Goal: Information Seeking & Learning: Learn about a topic

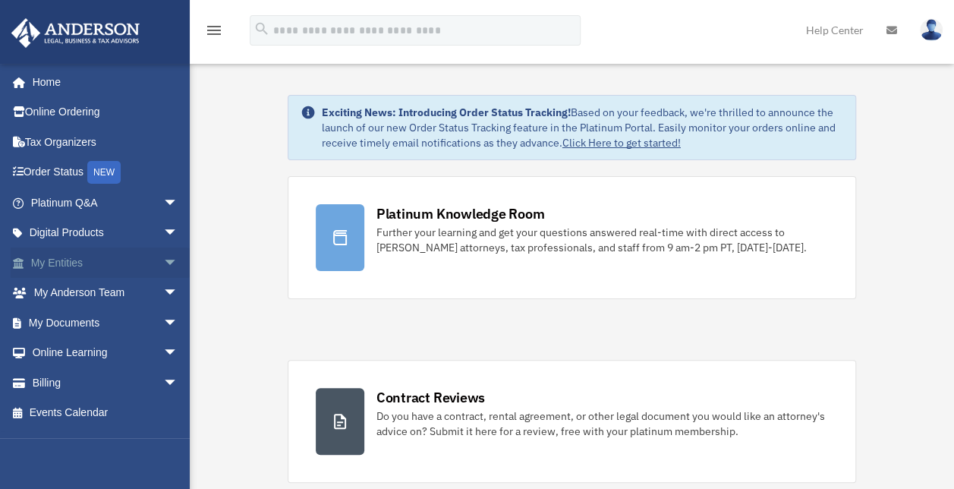
click at [140, 263] on link "My Entities arrow_drop_down" at bounding box center [106, 262] width 190 height 30
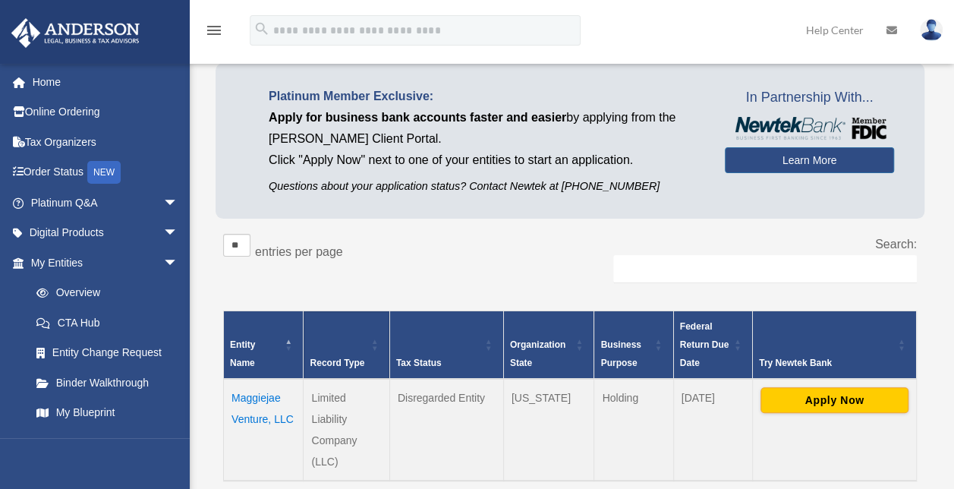
scroll to position [152, 0]
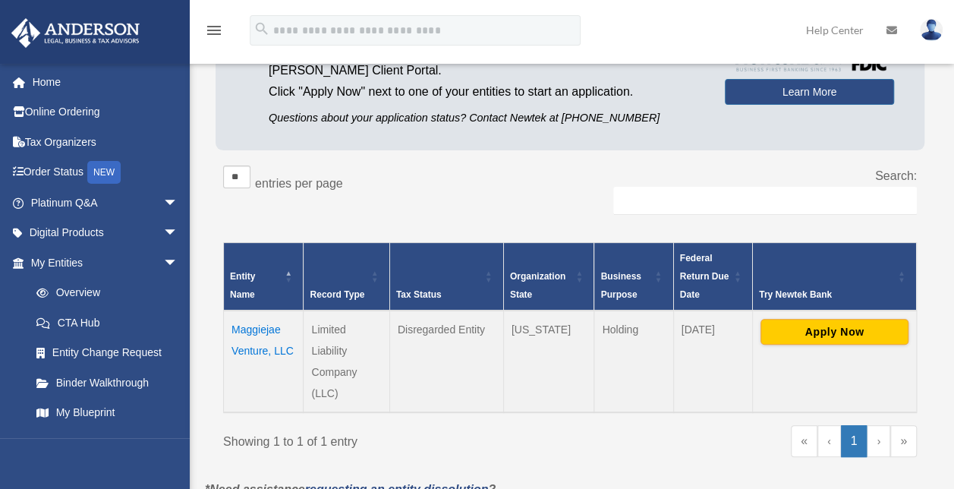
click at [263, 329] on td "Maggiejae Venture, LLC" at bounding box center [264, 361] width 80 height 102
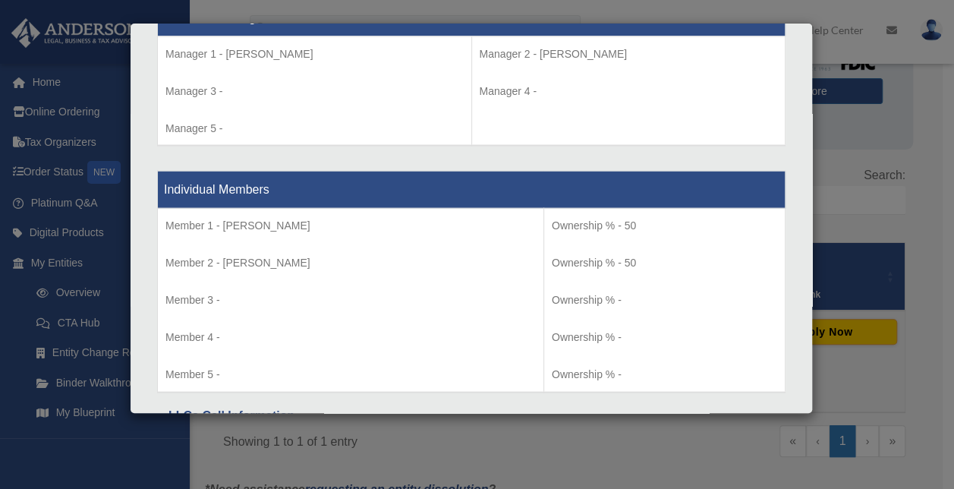
scroll to position [1376, 0]
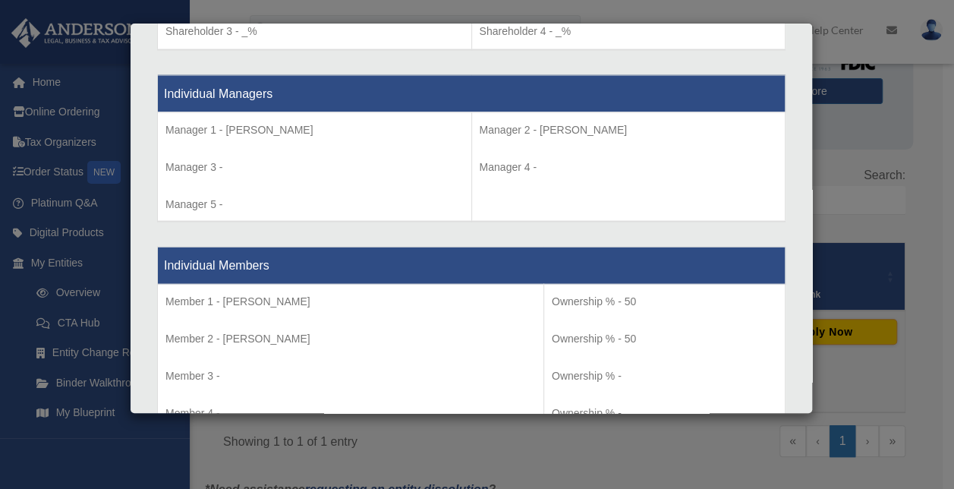
click at [879, 211] on div "Details × Articles Sent Organizational Date" at bounding box center [477, 244] width 954 height 489
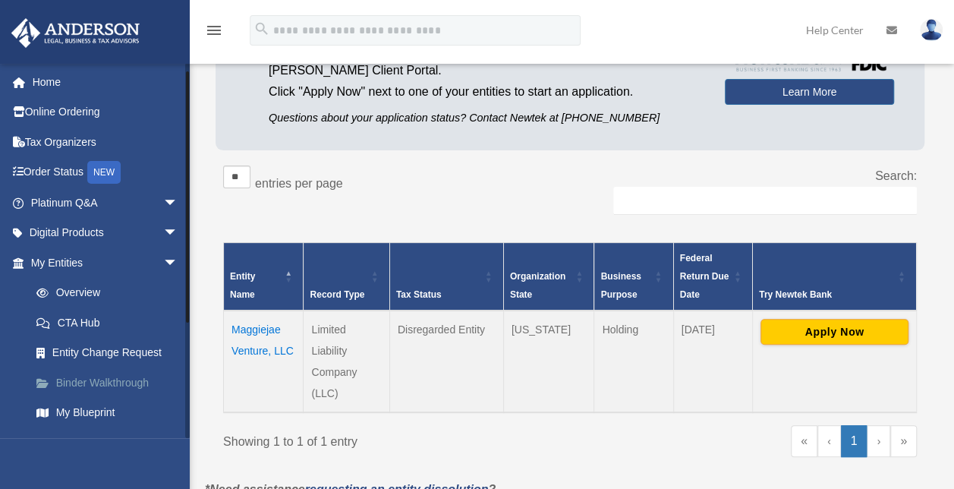
scroll to position [76, 0]
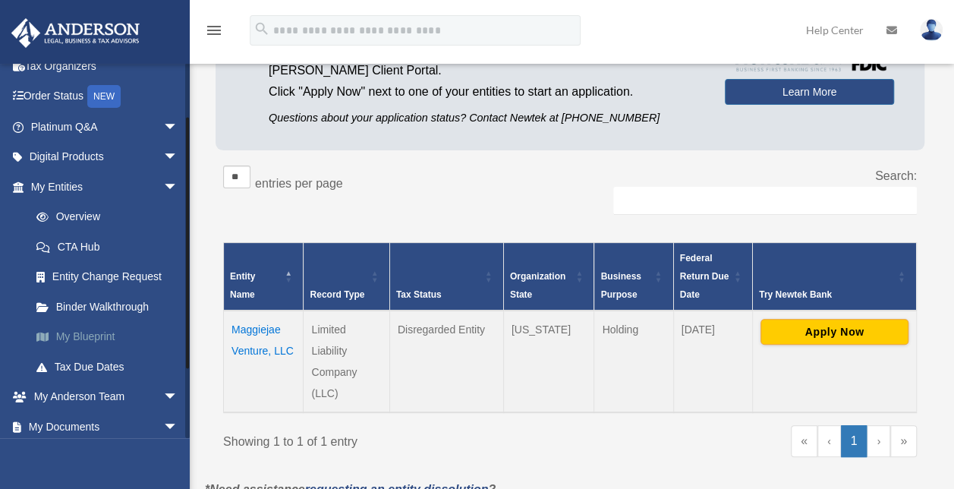
click at [105, 340] on link "My Blueprint" at bounding box center [111, 337] width 180 height 30
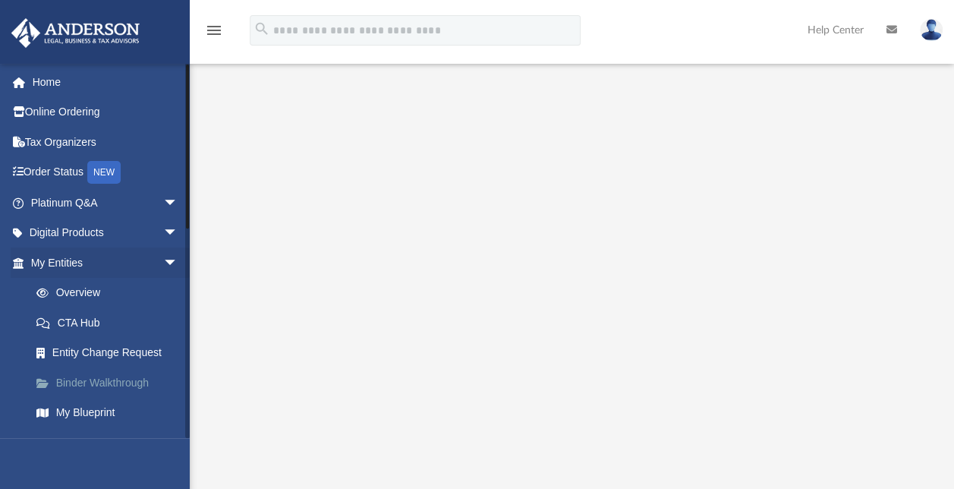
scroll to position [152, 0]
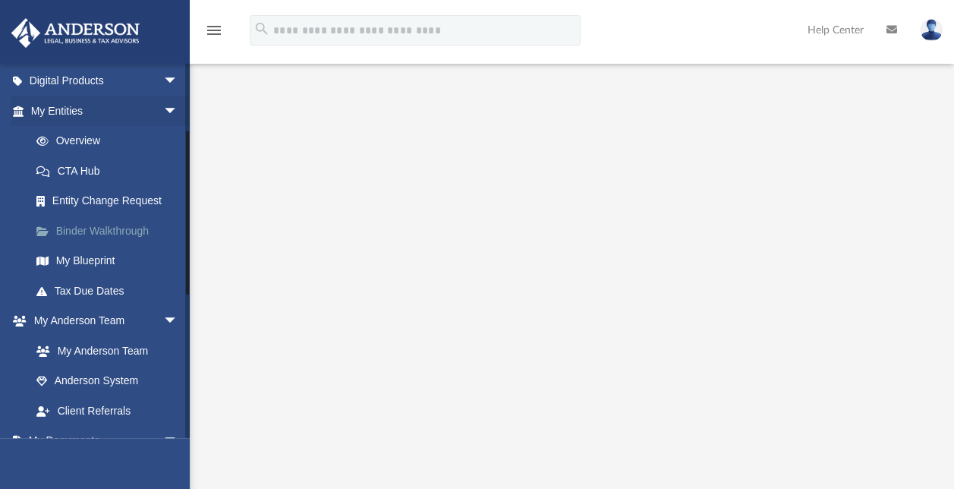
drag, startPoint x: 115, startPoint y: 231, endPoint x: 170, endPoint y: 242, distance: 55.7
click at [115, 231] on link "Binder Walkthrough" at bounding box center [111, 230] width 180 height 30
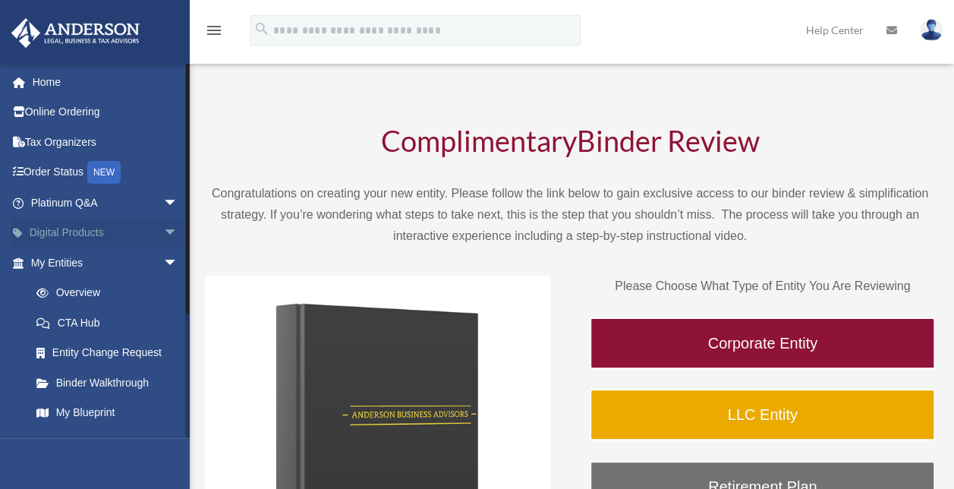
click at [163, 227] on span "arrow_drop_down" at bounding box center [178, 233] width 30 height 31
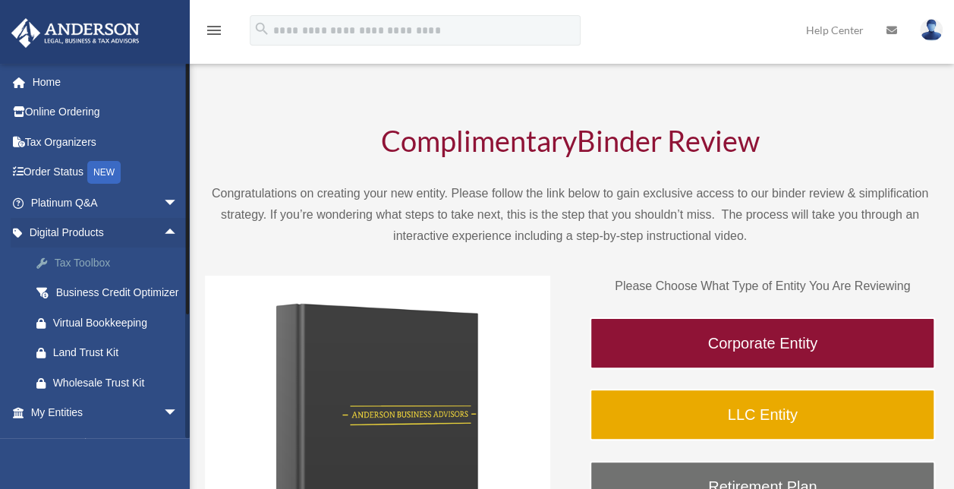
drag, startPoint x: 101, startPoint y: 260, endPoint x: 567, endPoint y: 291, distance: 467.0
click at [102, 260] on div "Tax Toolbox" at bounding box center [117, 262] width 129 height 19
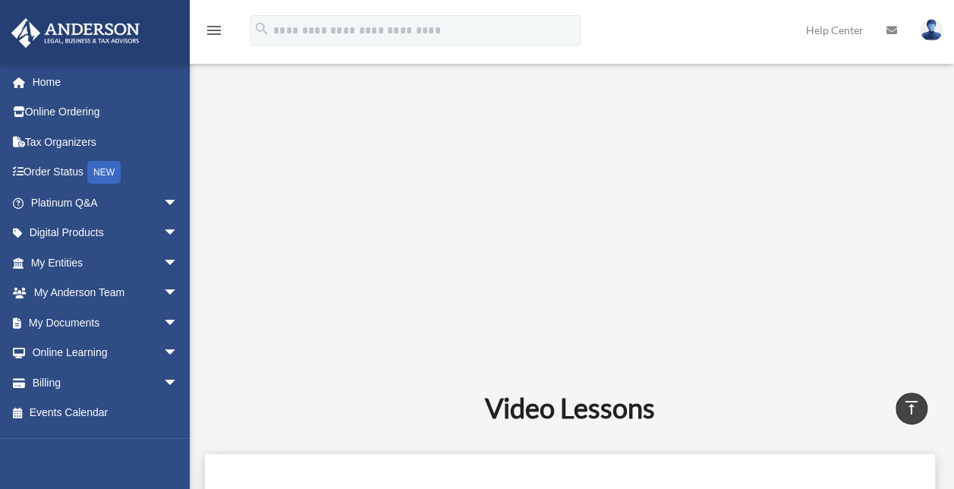
scroll to position [911, 0]
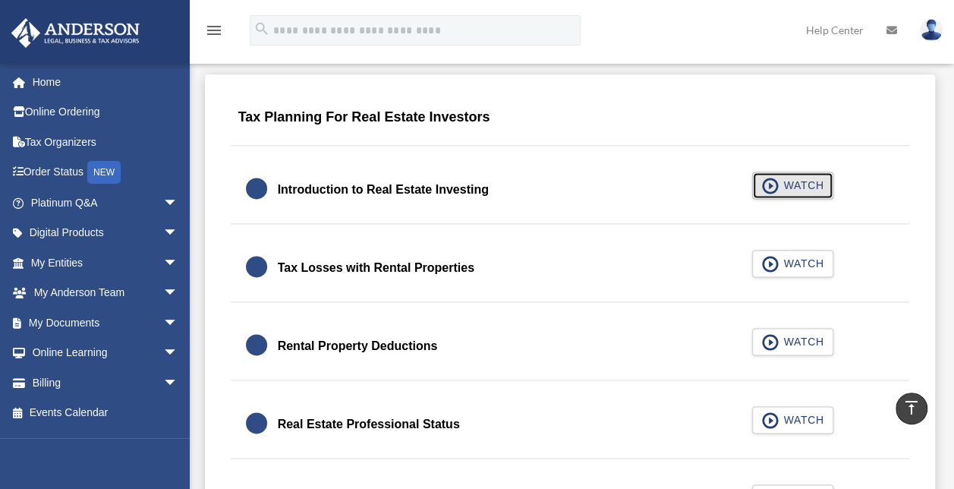
click at [792, 197] on button "WATCH" at bounding box center [793, 184] width 82 height 27
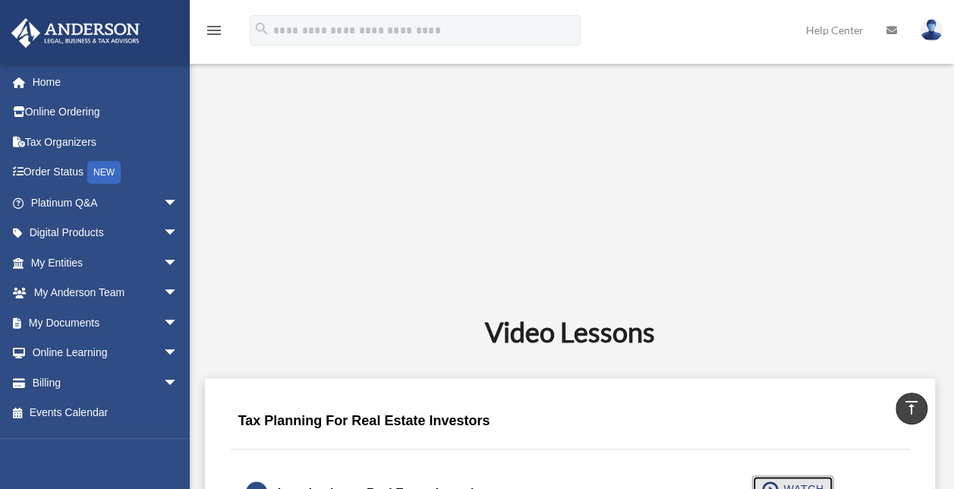
scroll to position [379, 0]
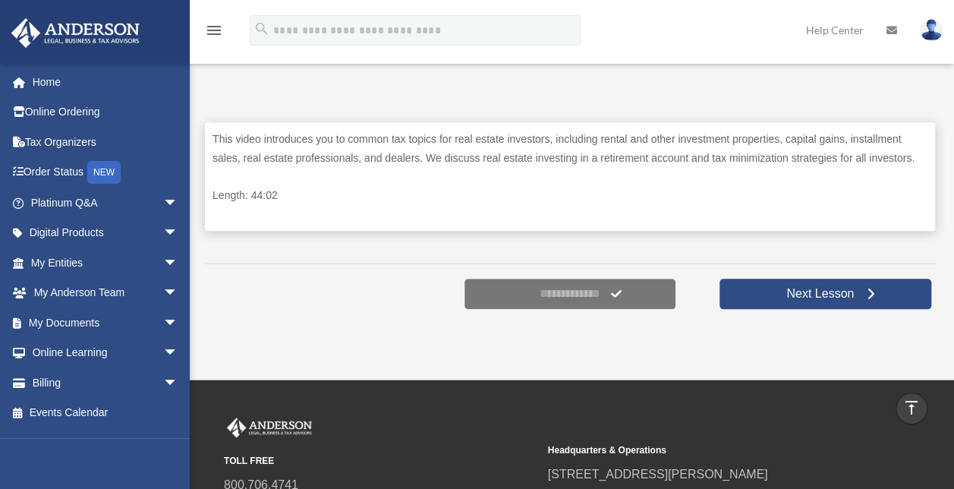
scroll to position [759, 0]
